Goal: Find contact information: Find contact information

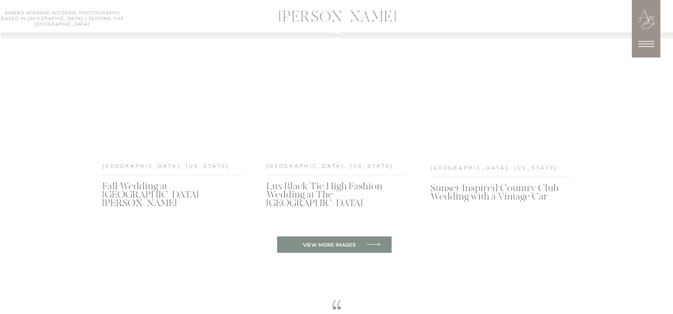
scroll to position [3398, 0]
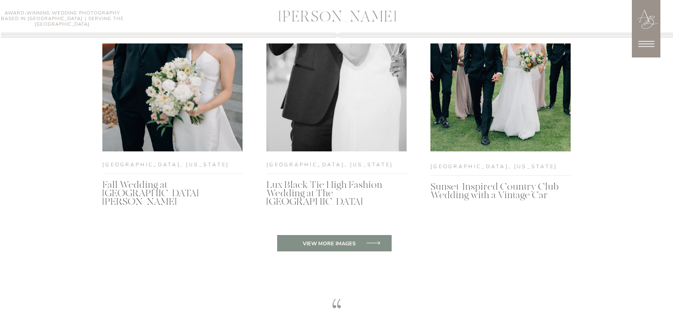
click at [355, 191] on h3 "Lux Black Tie High Fashion Wedding at The [GEOGRAPHIC_DATA]" at bounding box center [334, 190] width 136 height 18
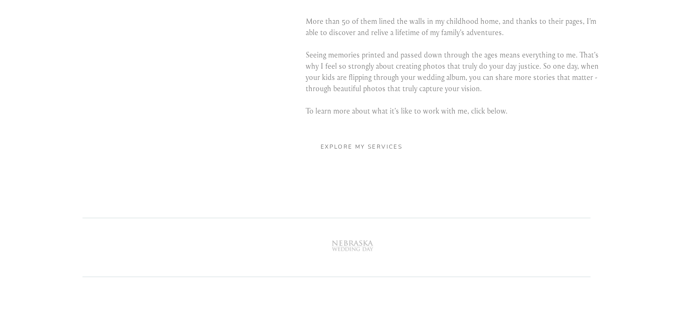
scroll to position [1868, 0]
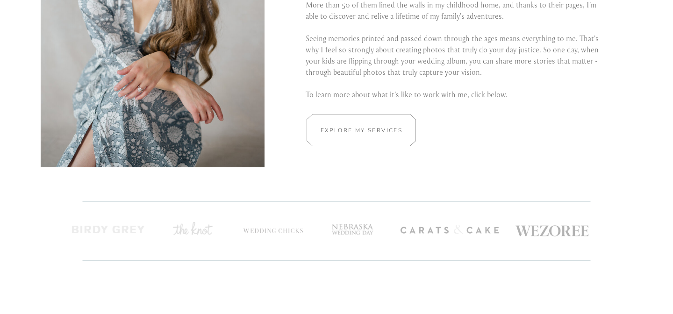
click at [380, 134] on h2 "Explore my services" at bounding box center [361, 130] width 88 height 9
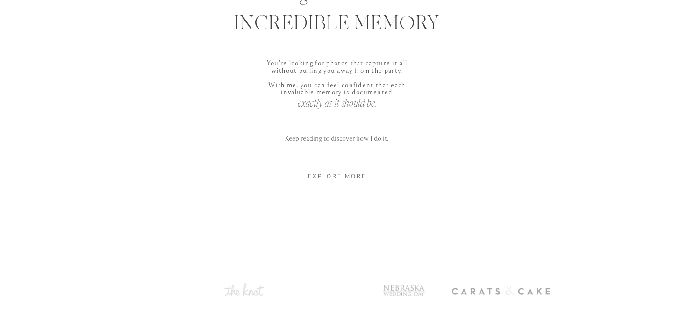
scroll to position [512, 0]
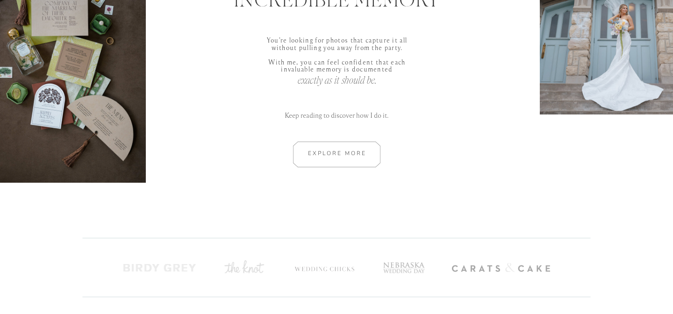
click at [356, 153] on div at bounding box center [337, 155] width 126 height 26
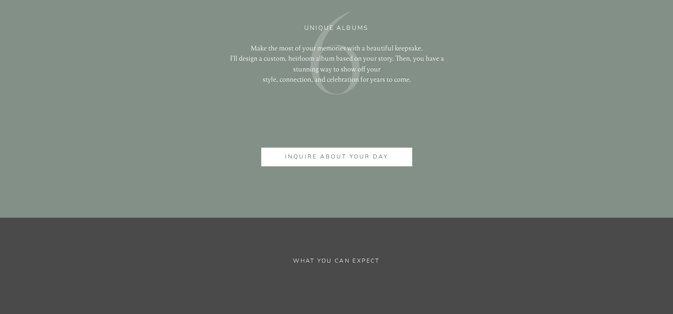
scroll to position [2379, 0]
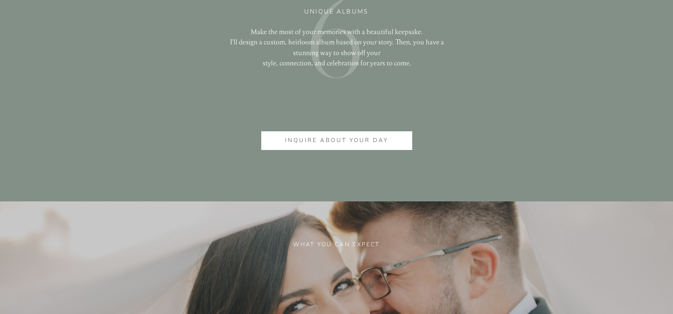
click at [367, 137] on p "inquire about your day" at bounding box center [336, 141] width 119 height 10
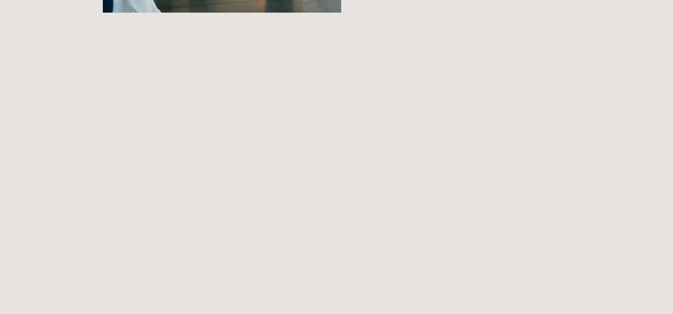
scroll to position [593, 0]
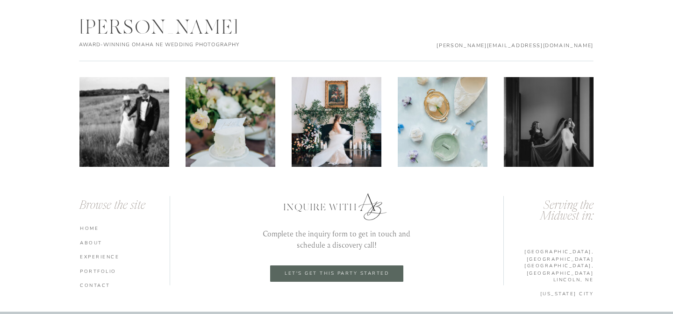
scroll to position [1545, 0]
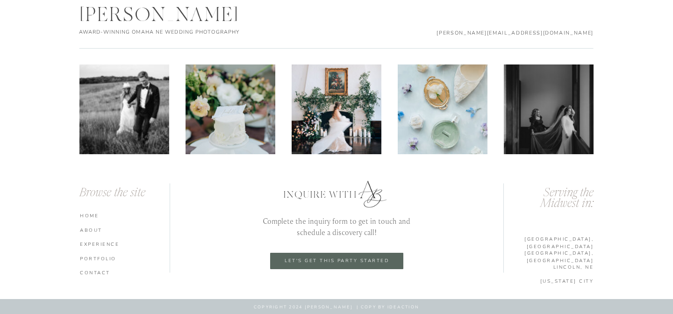
click at [112, 243] on nav "experience" at bounding box center [126, 244] width 92 height 7
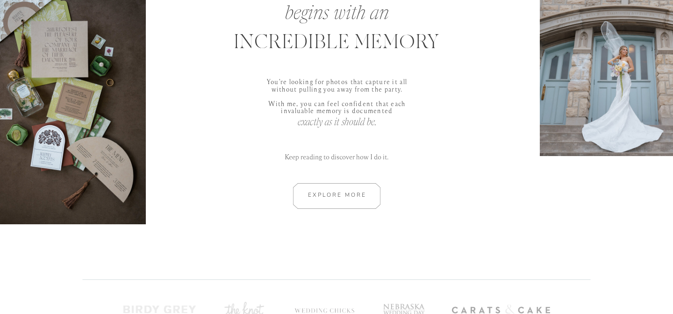
scroll to position [488, 0]
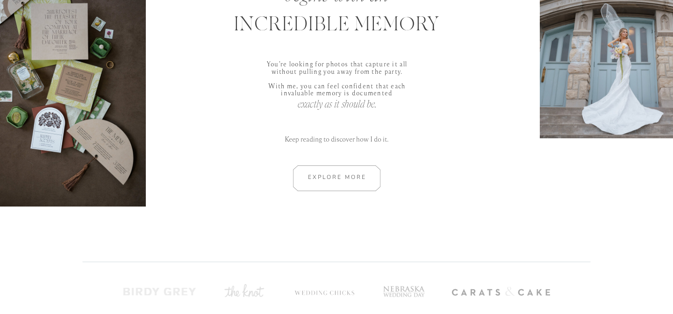
click at [352, 187] on div at bounding box center [337, 178] width 126 height 26
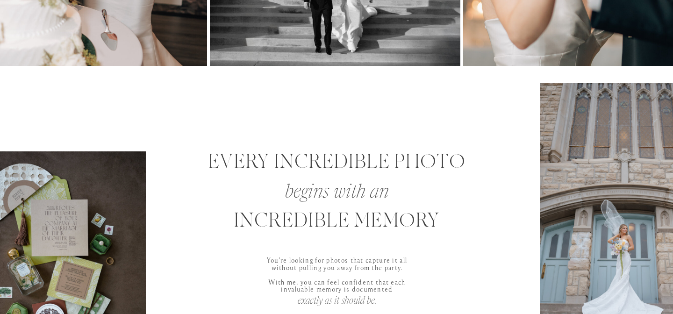
scroll to position [0, 0]
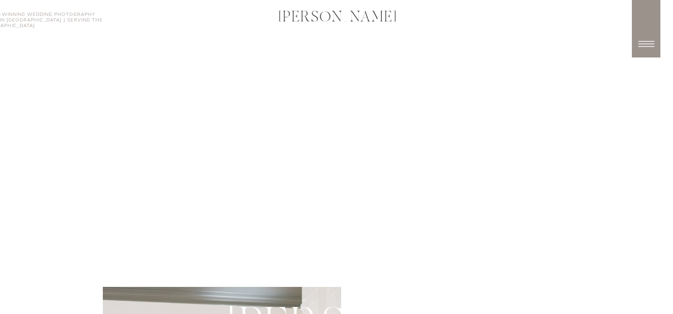
scroll to position [593, 0]
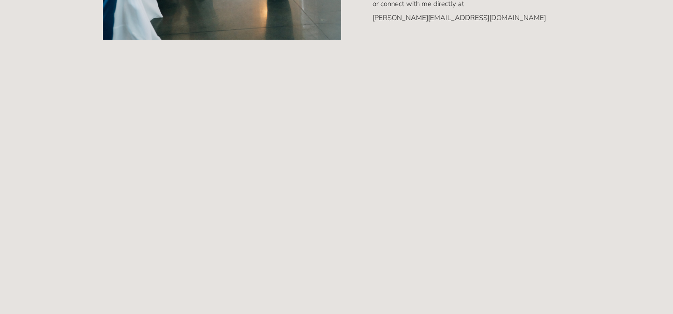
scroll to position [579, 0]
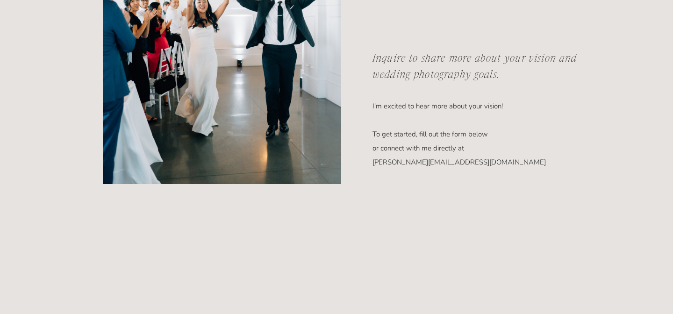
scroll to position [420, 0]
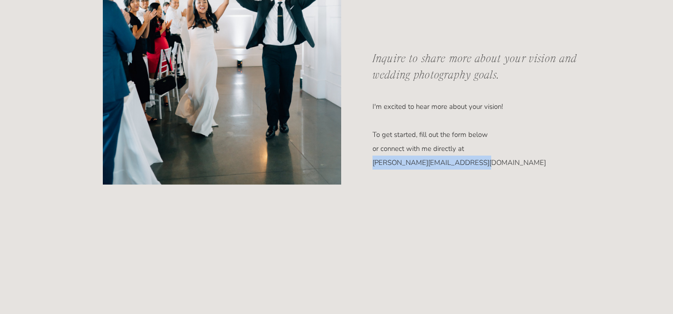
drag, startPoint x: 374, startPoint y: 161, endPoint x: 478, endPoint y: 160, distance: 103.8
click at [478, 143] on p "I'm excited to hear more about your vision! To get started, fill out the form b…" at bounding box center [471, 121] width 198 height 43
copy p "[PERSON_NAME][EMAIL_ADDRESS][DOMAIN_NAME]"
drag, startPoint x: 471, startPoint y: 163, endPoint x: 165, endPoint y: 0, distance: 346.8
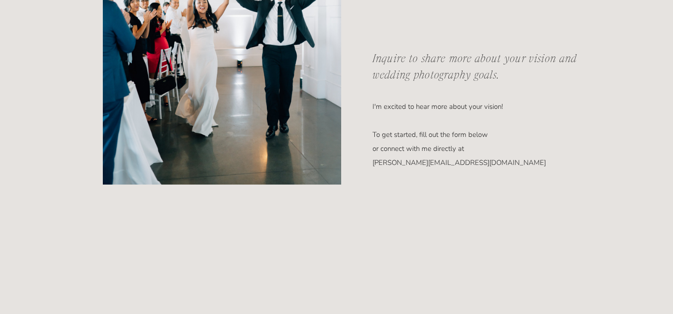
click at [489, 130] on p "I'm excited to hear more about your vision! To get started, fill out the form b…" at bounding box center [471, 121] width 198 height 43
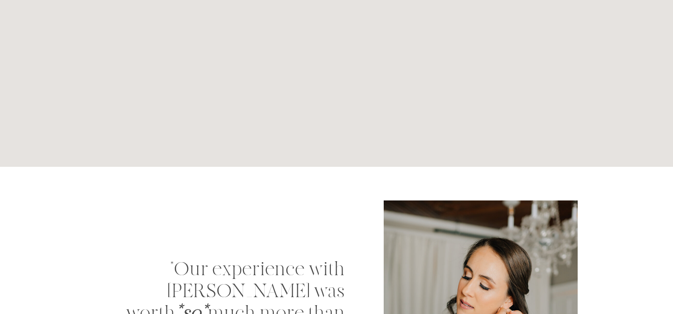
scroll to position [767, 0]
